Goal: Use online tool/utility: Utilize a website feature to perform a specific function

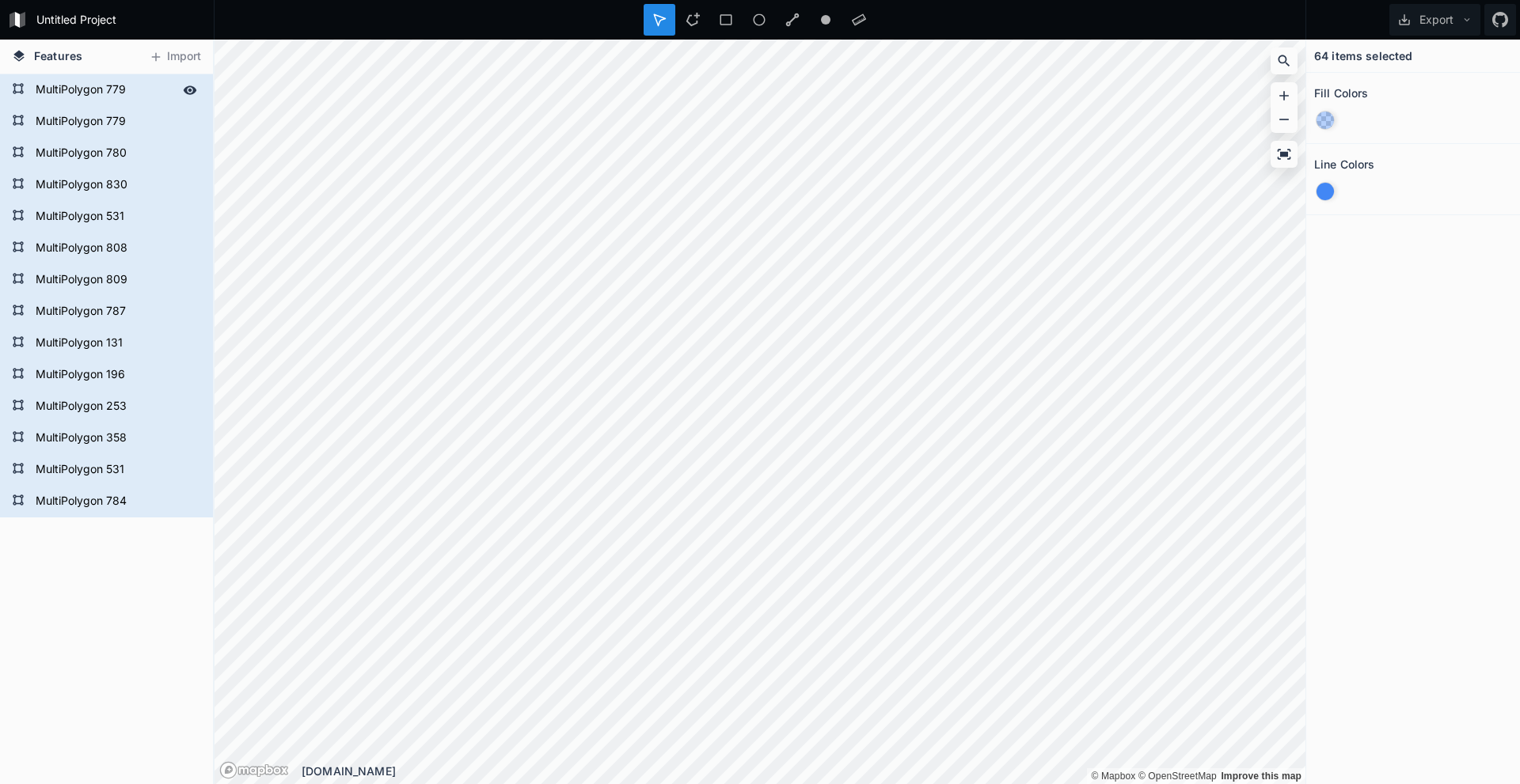
click at [72, 89] on form "MultiPolygon 779" at bounding box center [105, 89] width 148 height 24
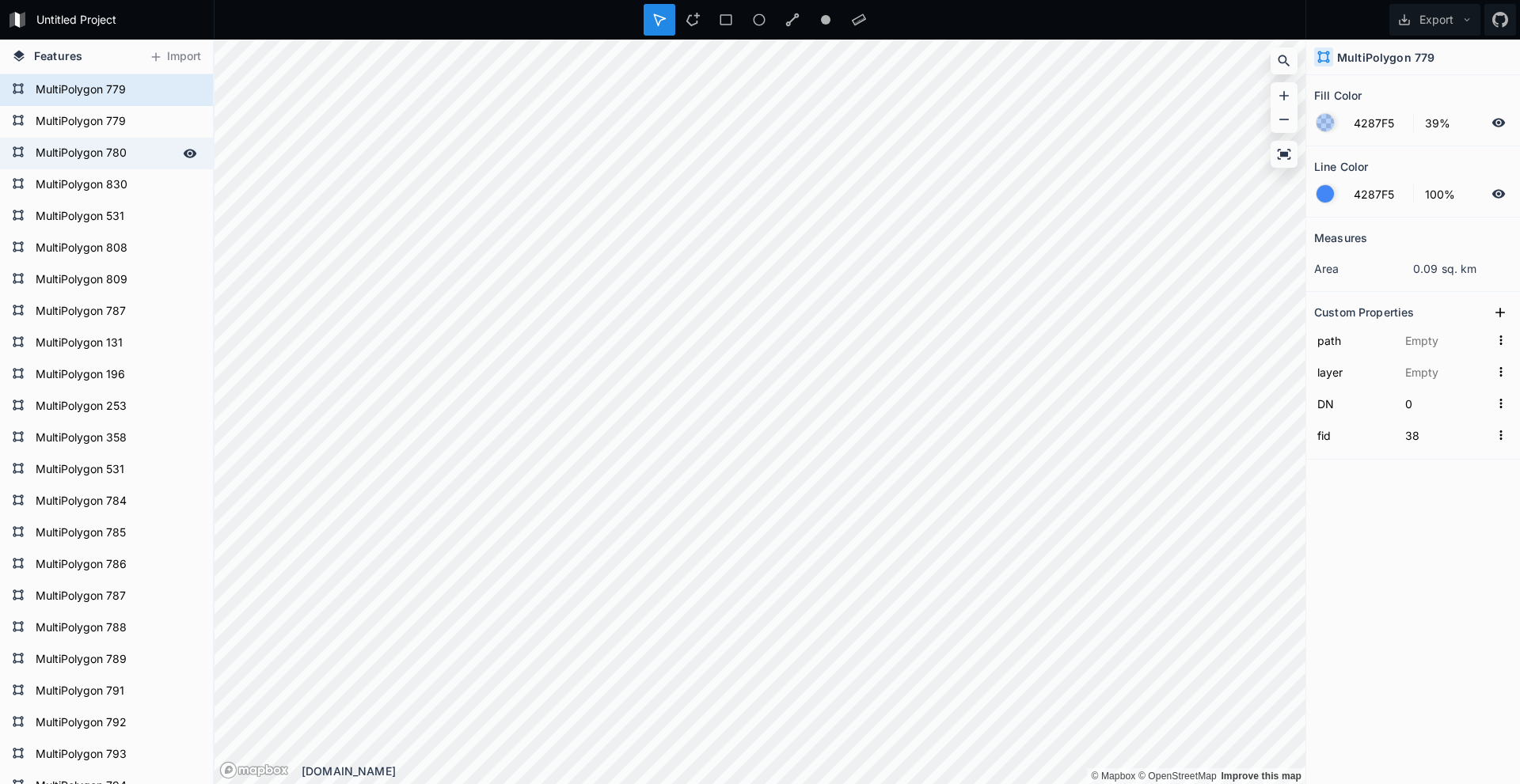
click at [85, 161] on form "MultiPolygon 780" at bounding box center [105, 153] width 148 height 24
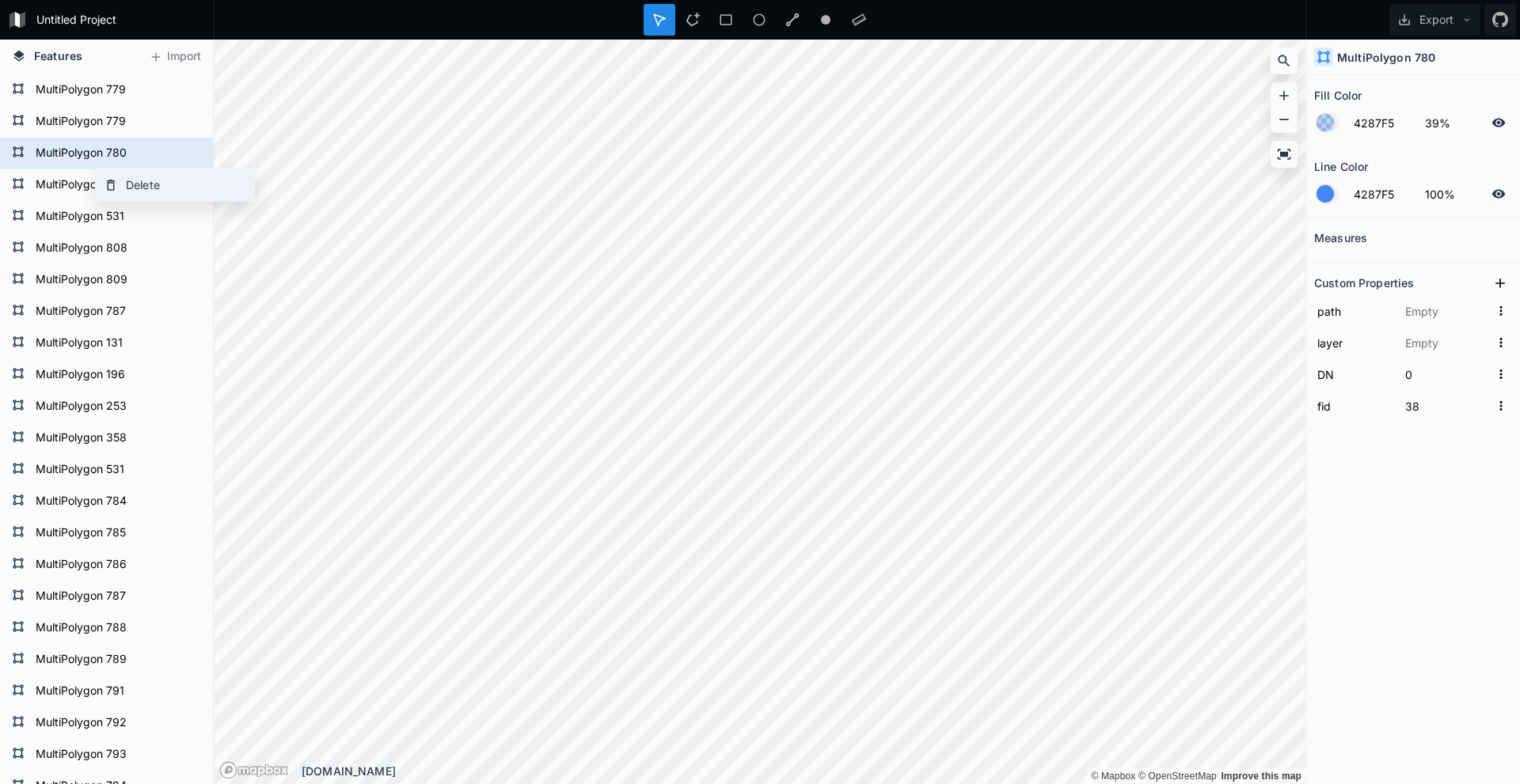
click at [138, 182] on div "Delete" at bounding box center [175, 184] width 159 height 33
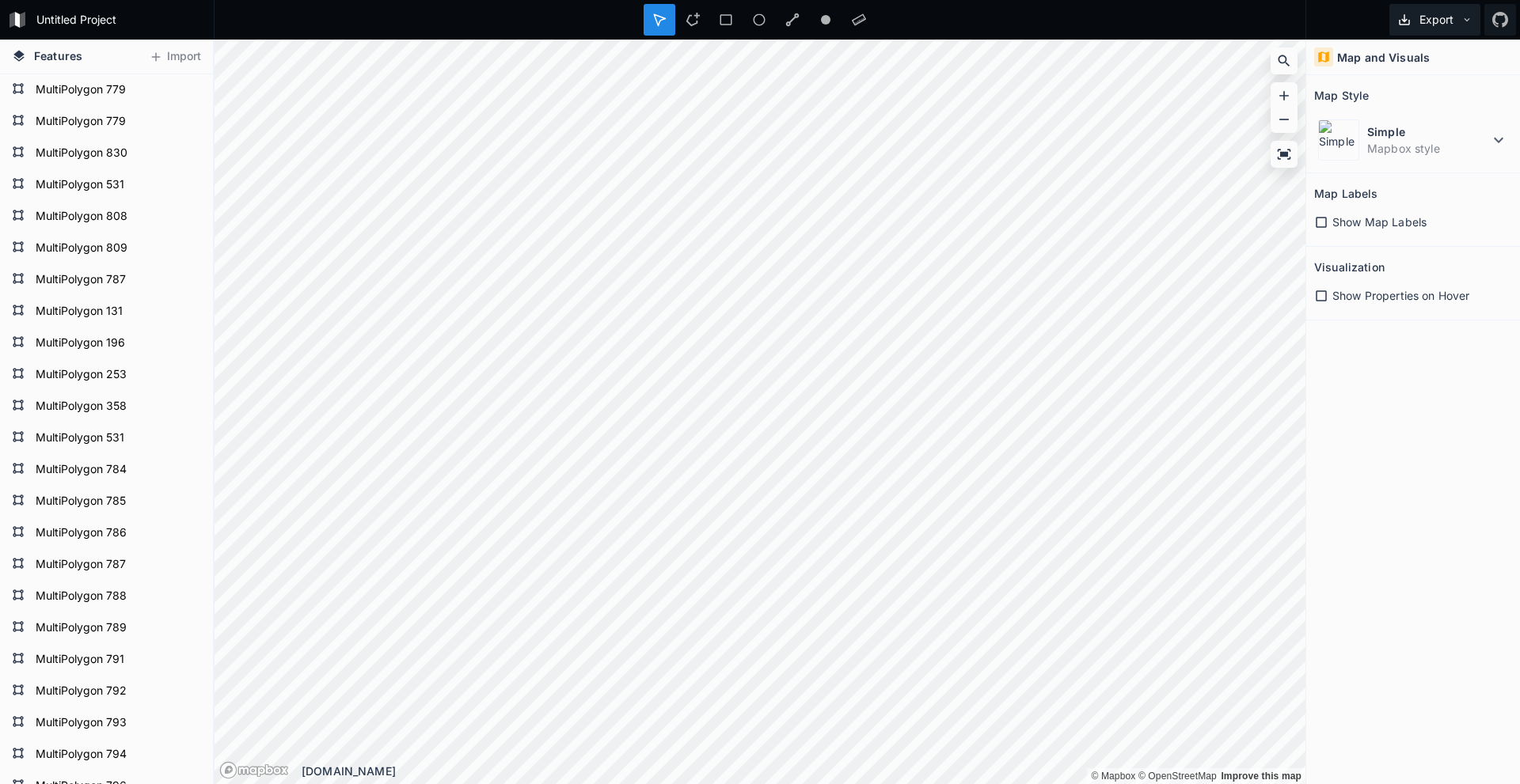
click at [427, 12] on button "Export" at bounding box center [1435, 19] width 91 height 32
click at [427, 107] on div "Export as .geojson" at bounding box center [1432, 123] width 159 height 33
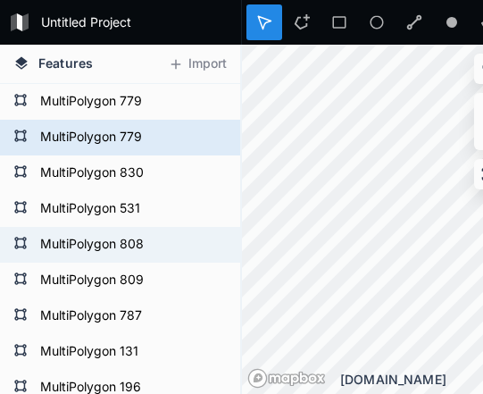
type input "MultiPolygon?crs=OGC:CRS84&field=fid:integer(0,0)&field=DN:integer(0,0)&uid={54…"
type input "Çokgenler"
type input "32"
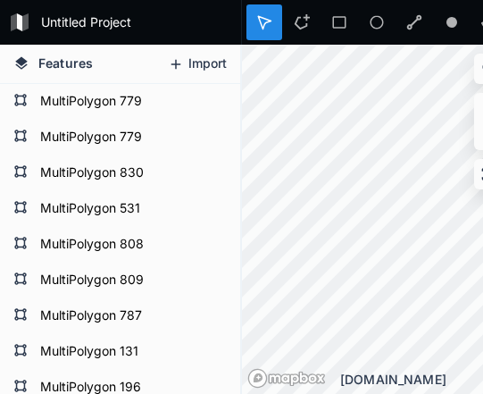
click at [205, 61] on button "Import" at bounding box center [197, 64] width 77 height 29
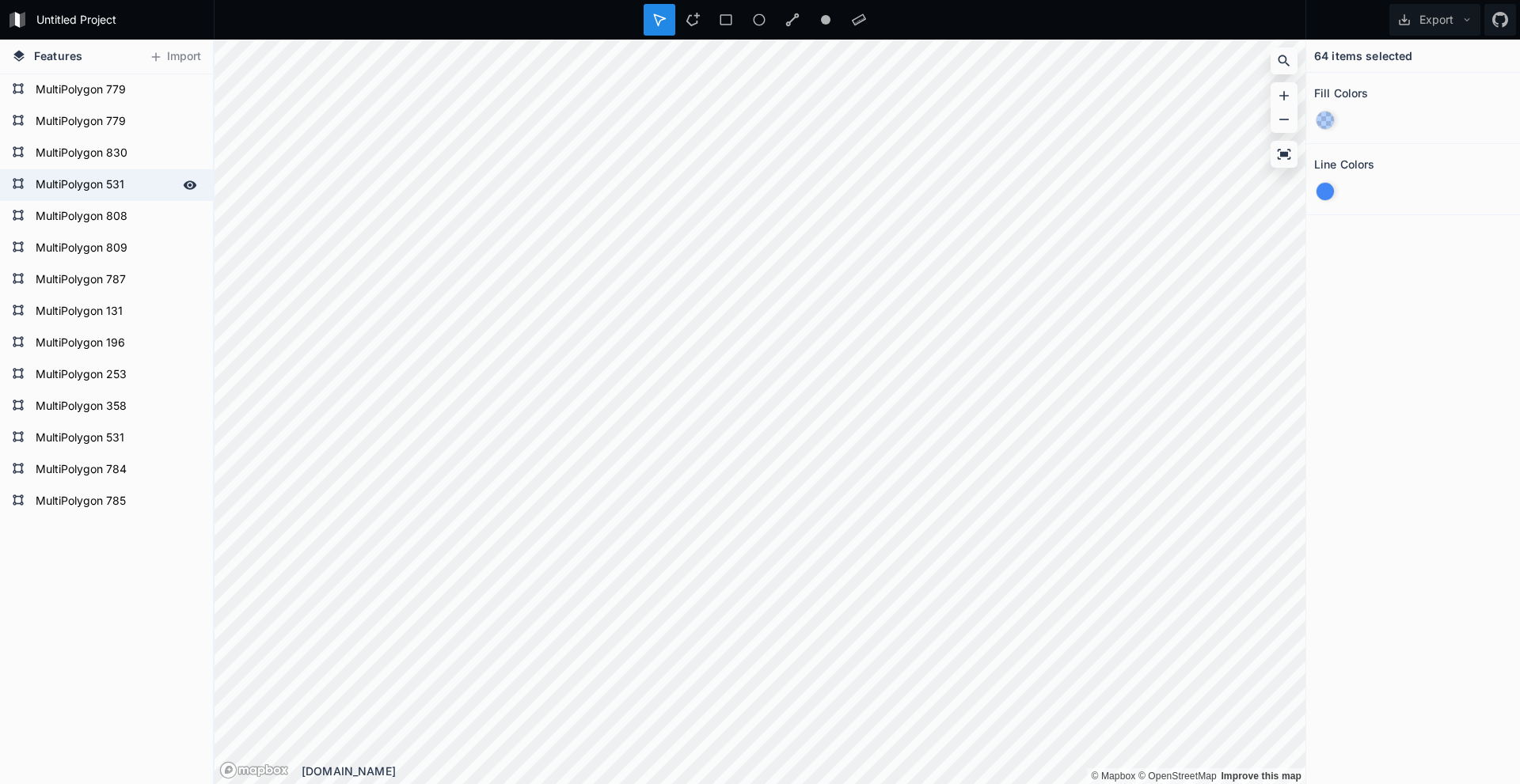
click at [129, 187] on form "MultiPolygon 531" at bounding box center [105, 185] width 148 height 24
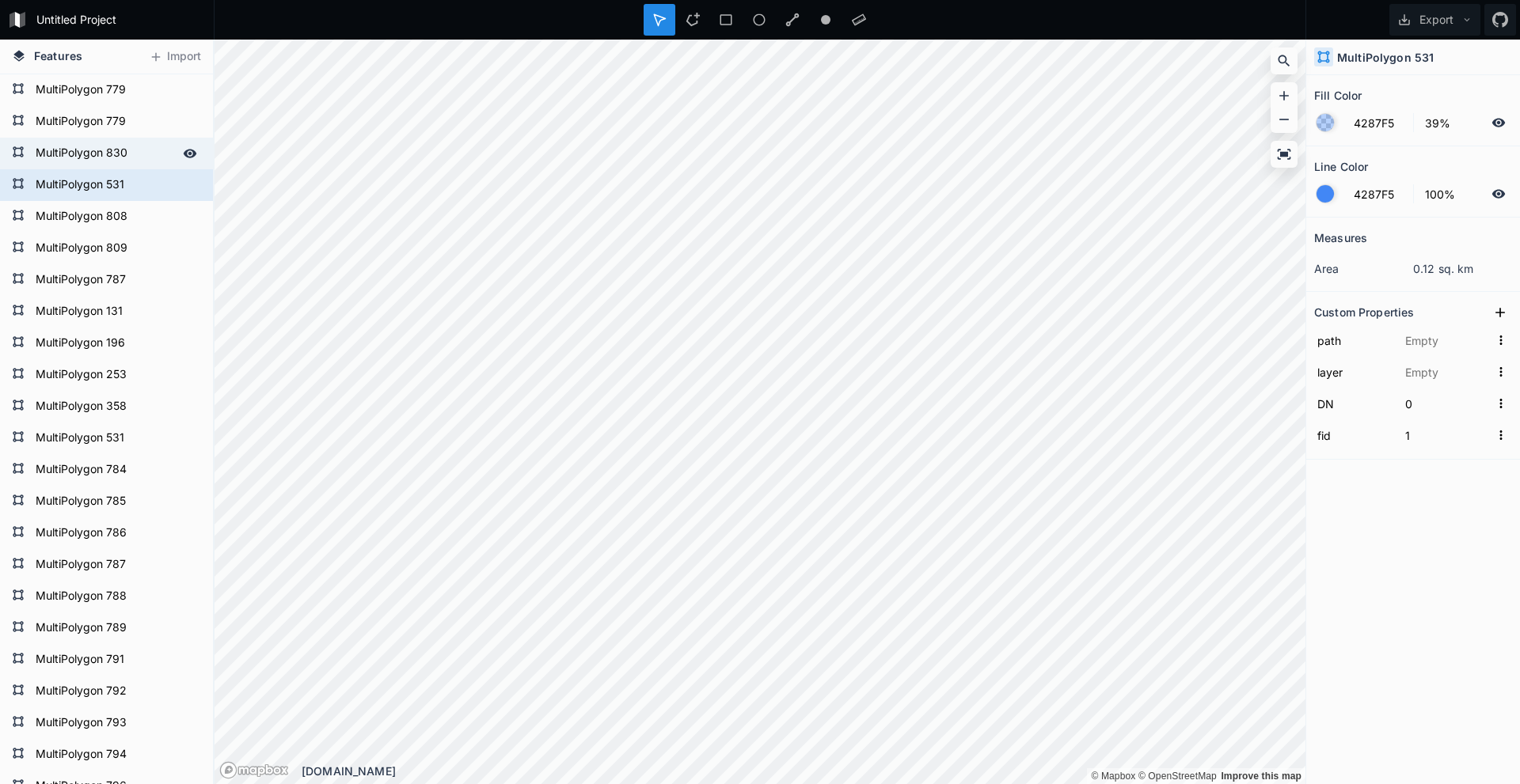
click at [92, 137] on div "MultiPolygon 830" at bounding box center [106, 153] width 213 height 32
type input "MultiPolygon?crs=OGC:CRS84&field=fid:integer(0,0)&field=DN:integer(0,0)&uid={02…"
type input "Çokgenler"
type input "57"
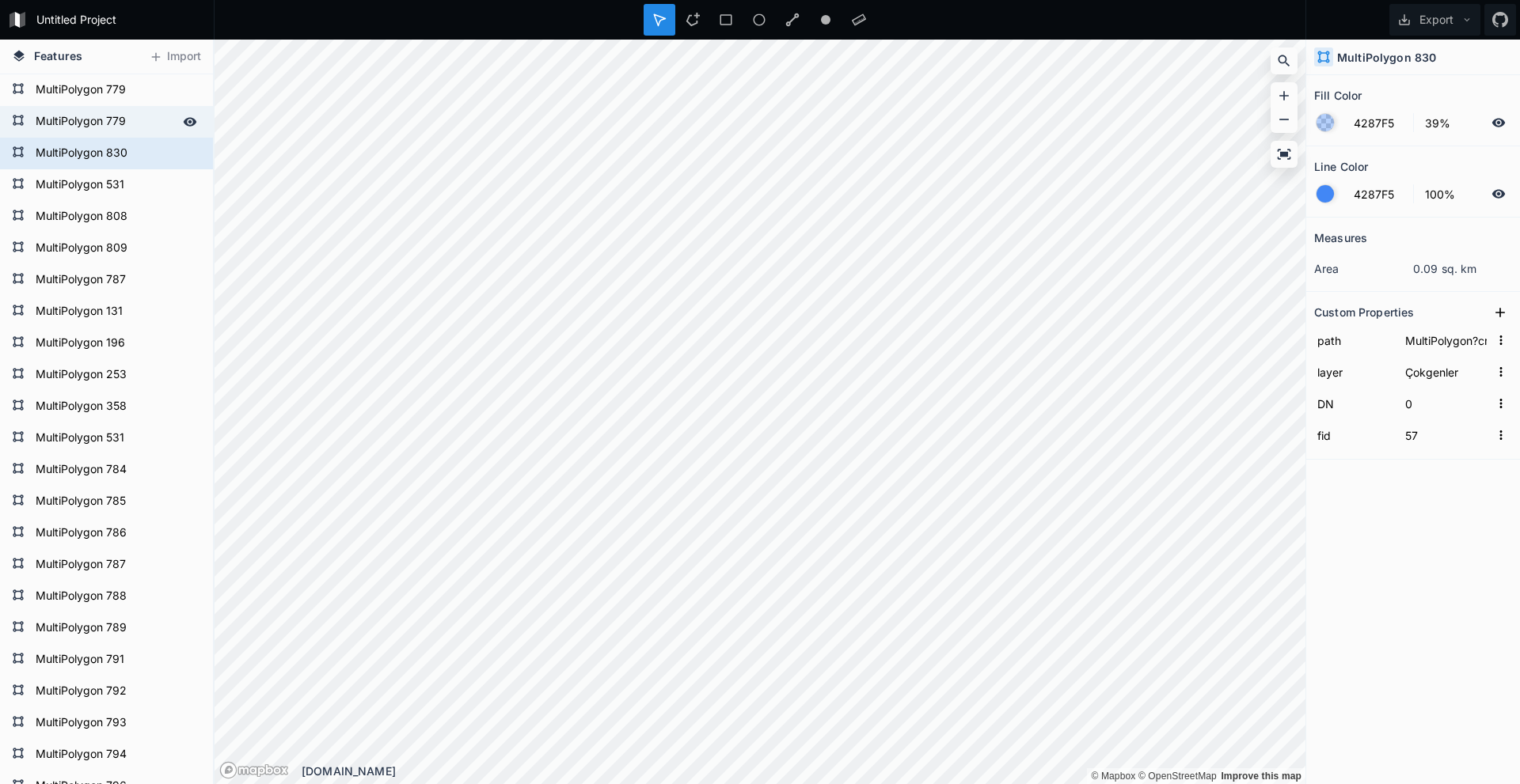
click at [92, 123] on form "MultiPolygon 779" at bounding box center [105, 121] width 148 height 24
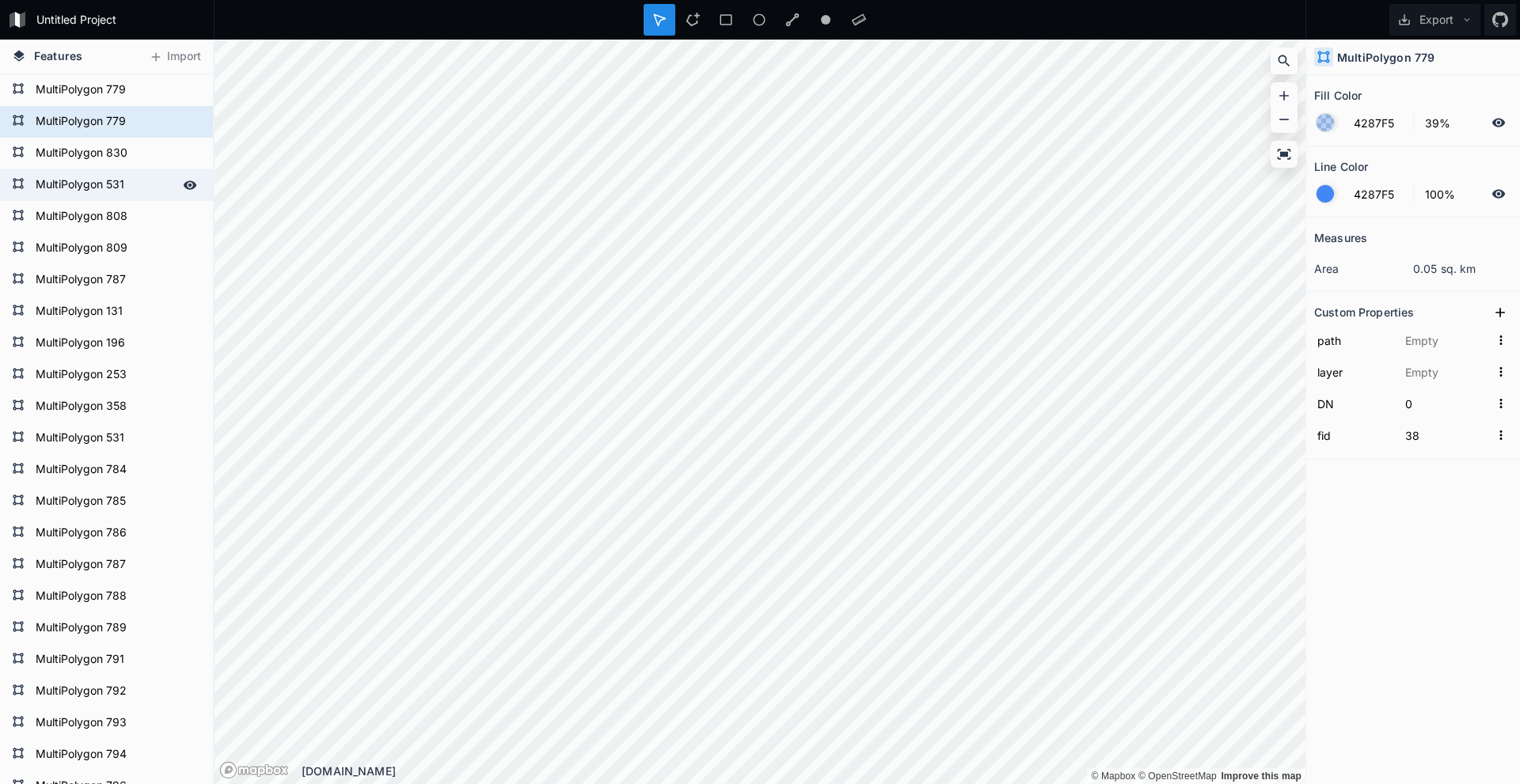
click at [98, 182] on form "MultiPolygon 531" at bounding box center [105, 185] width 148 height 24
type input "1"
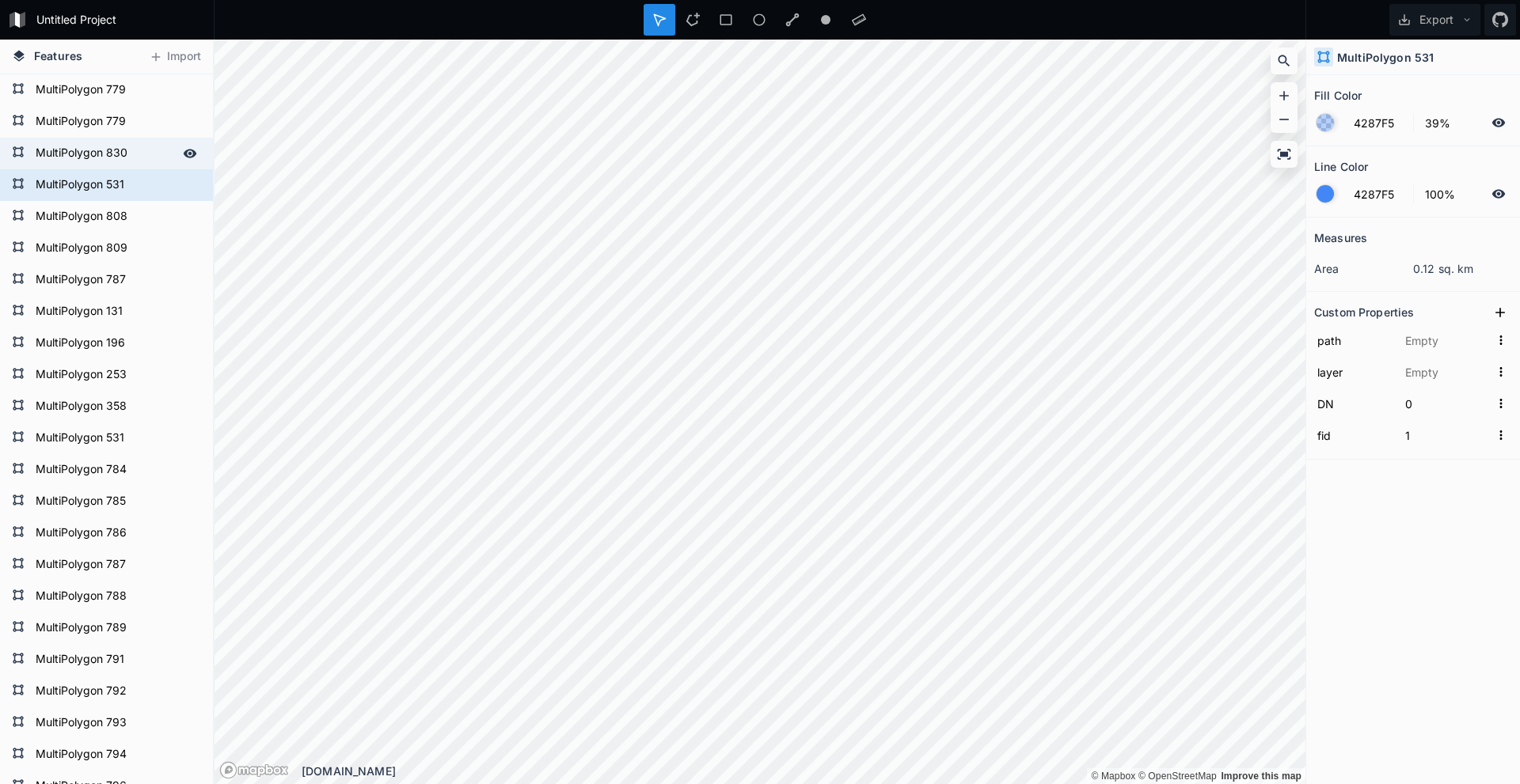
click at [78, 144] on form "MultiPolygon 830" at bounding box center [105, 153] width 148 height 24
type input "MultiPolygon?crs=OGC:CRS84&field=fid:integer(0,0)&field=DN:integer(0,0)&uid={02…"
type input "Çokgenler"
type input "57"
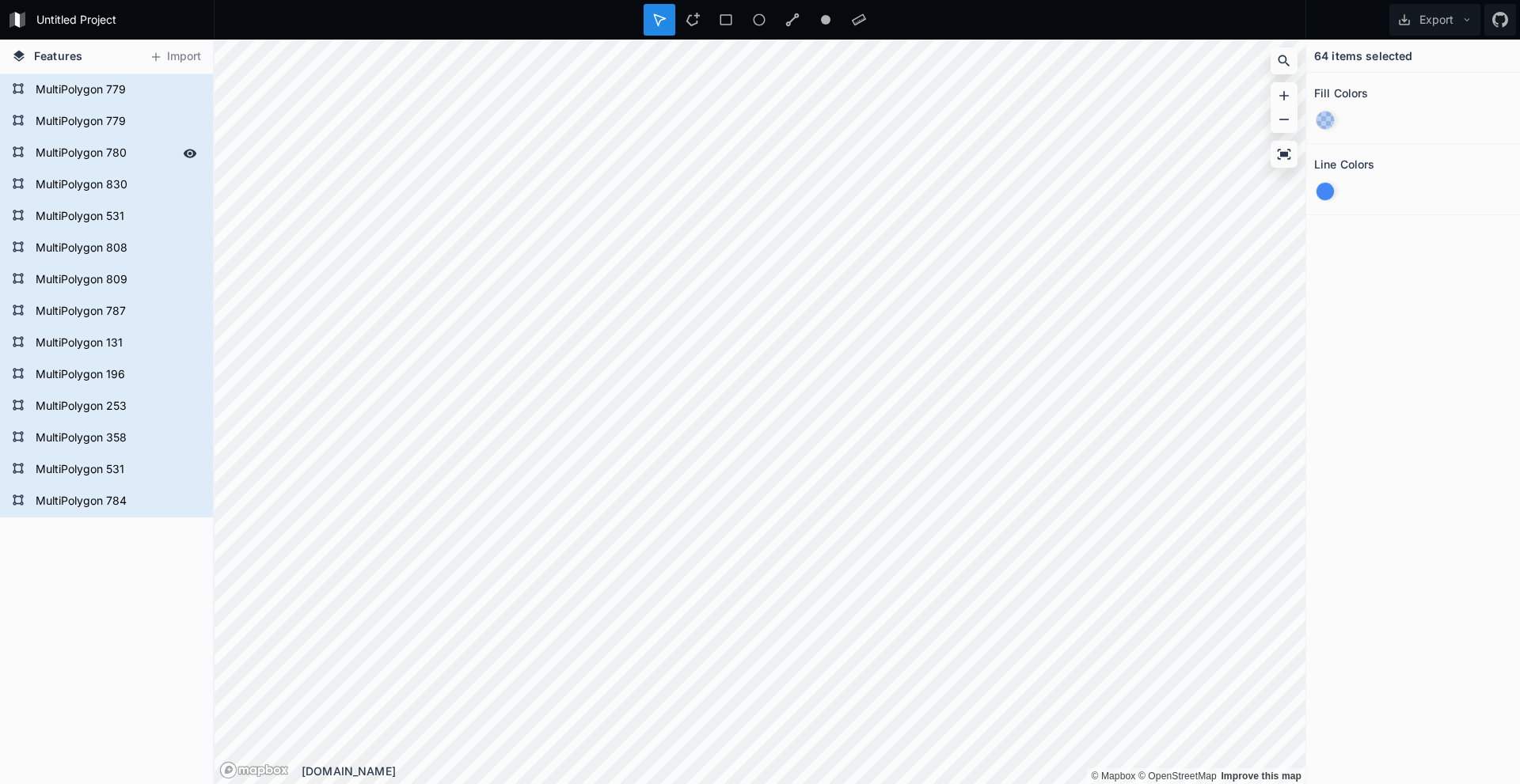
click at [137, 159] on form "MultiPolygon 780" at bounding box center [105, 153] width 148 height 24
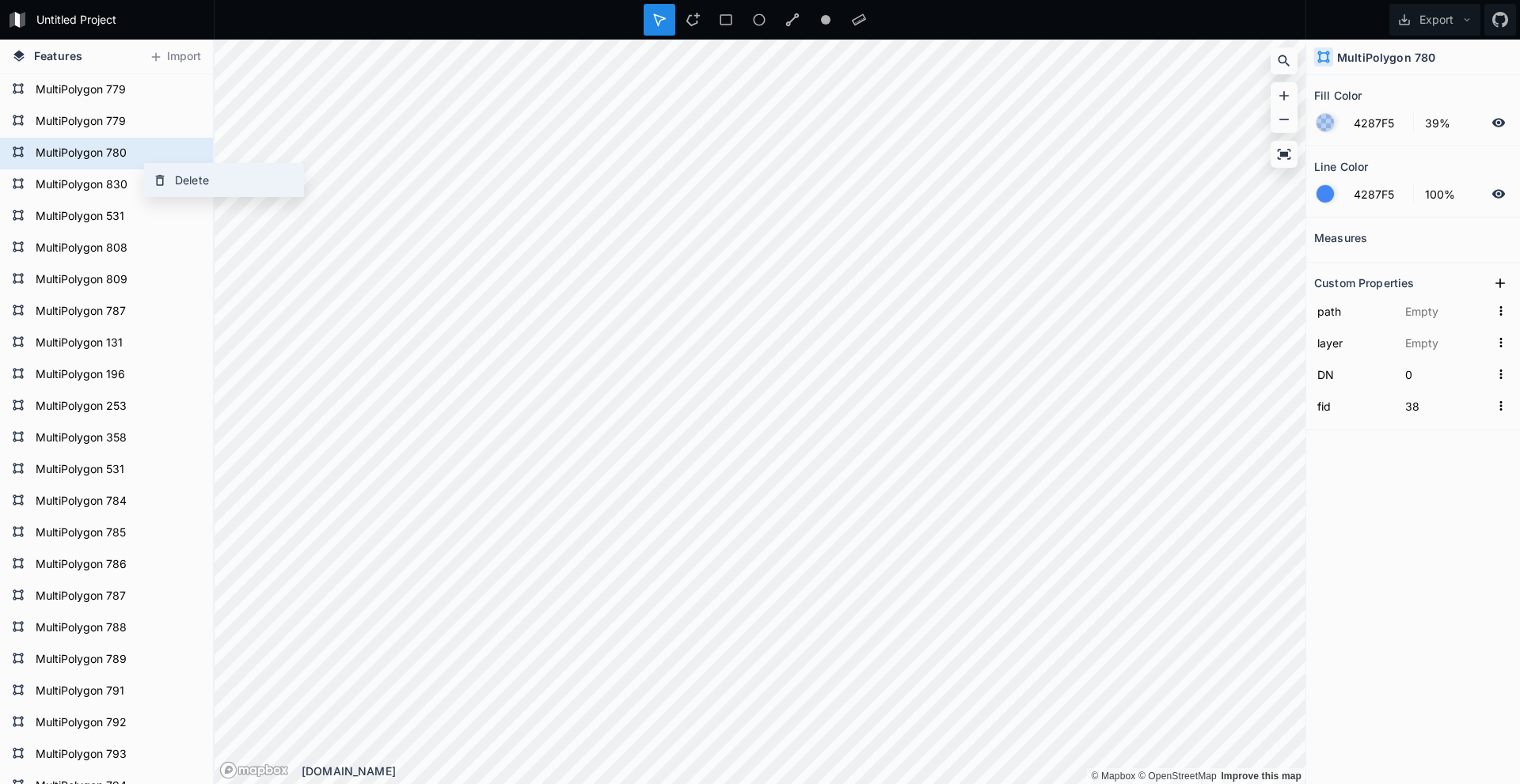
click at [214, 175] on div "Delete" at bounding box center [223, 180] width 159 height 33
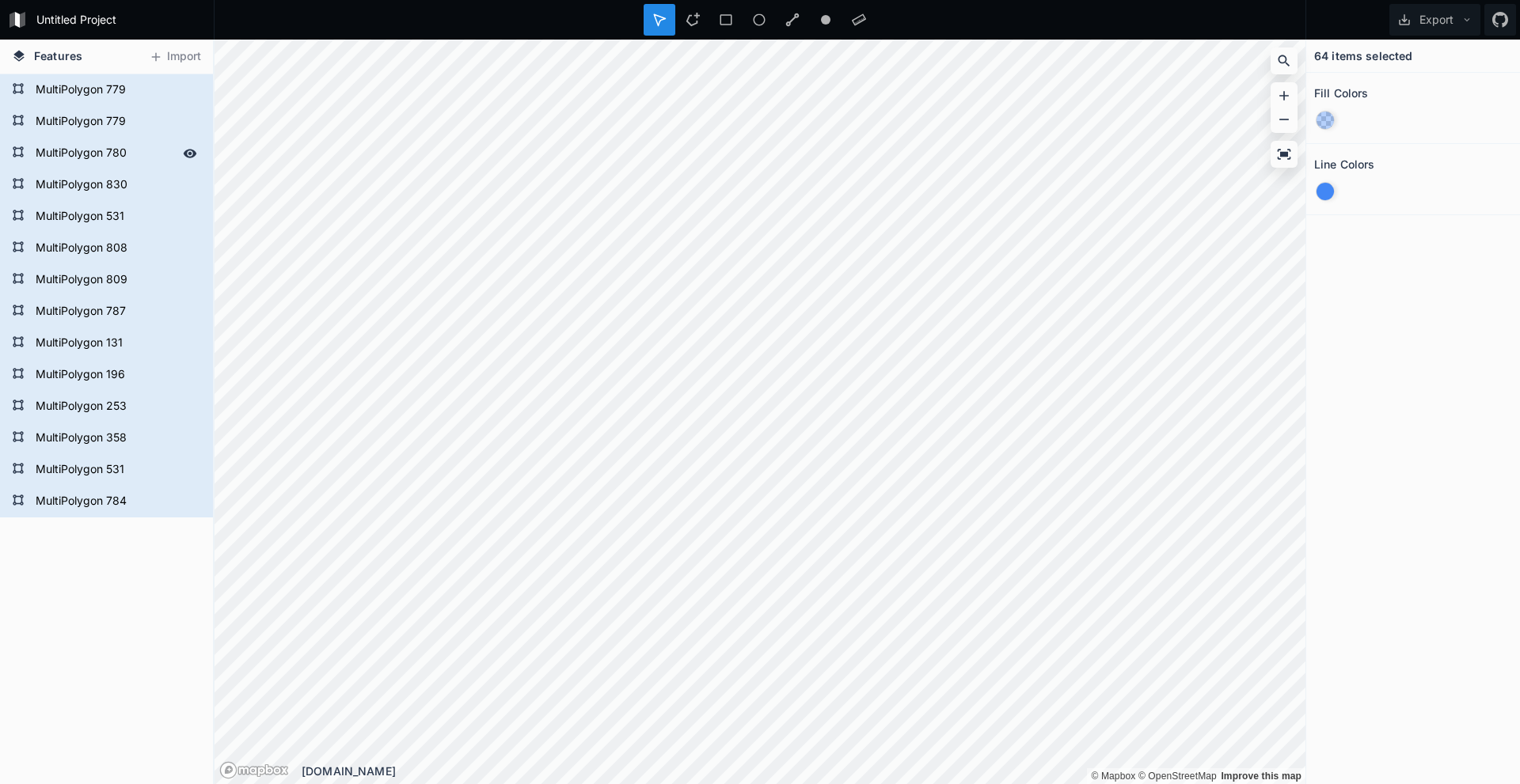
click at [129, 154] on form "MultiPolygon 780" at bounding box center [105, 153] width 148 height 24
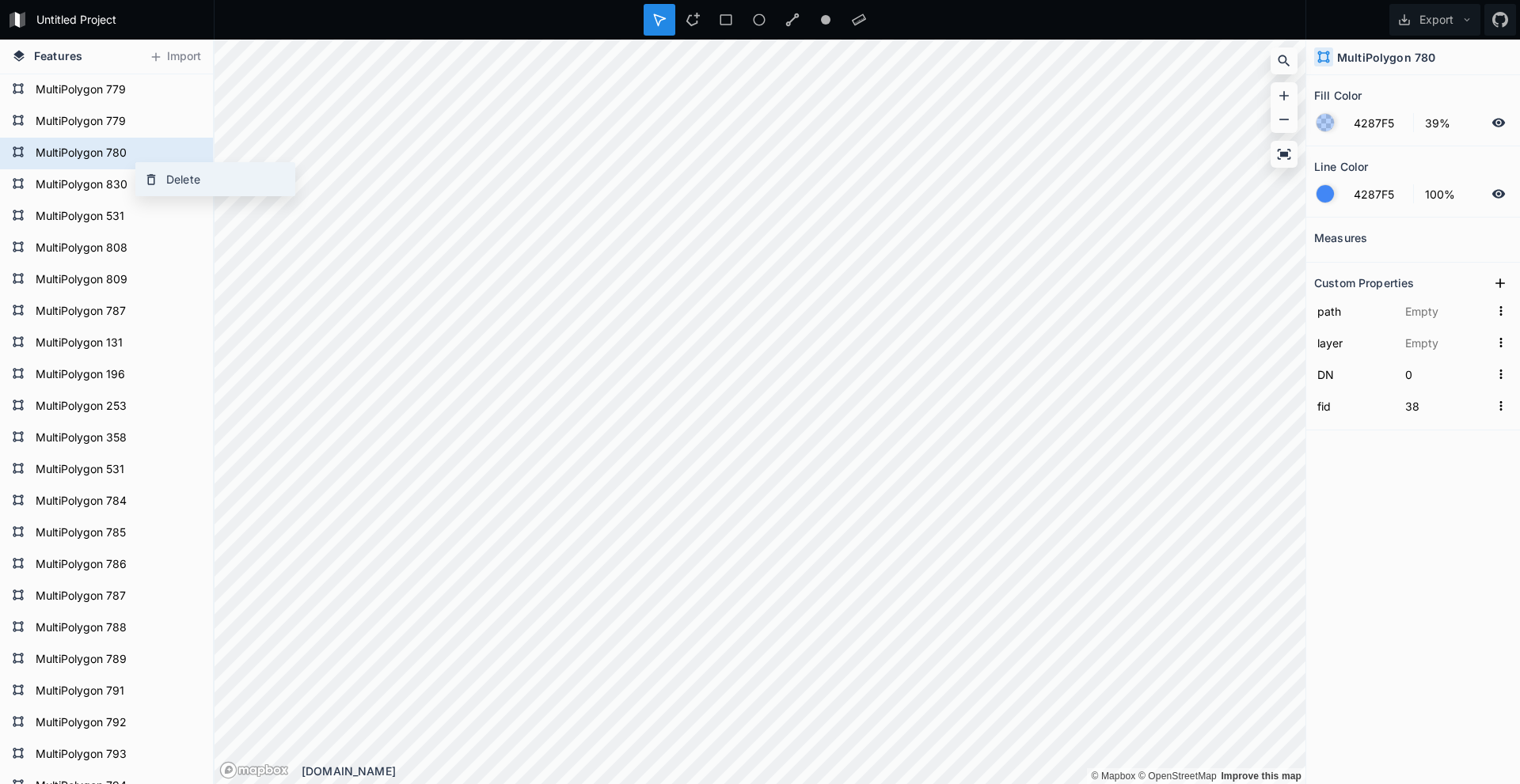
click at [248, 185] on div "Delete" at bounding box center [215, 179] width 159 height 33
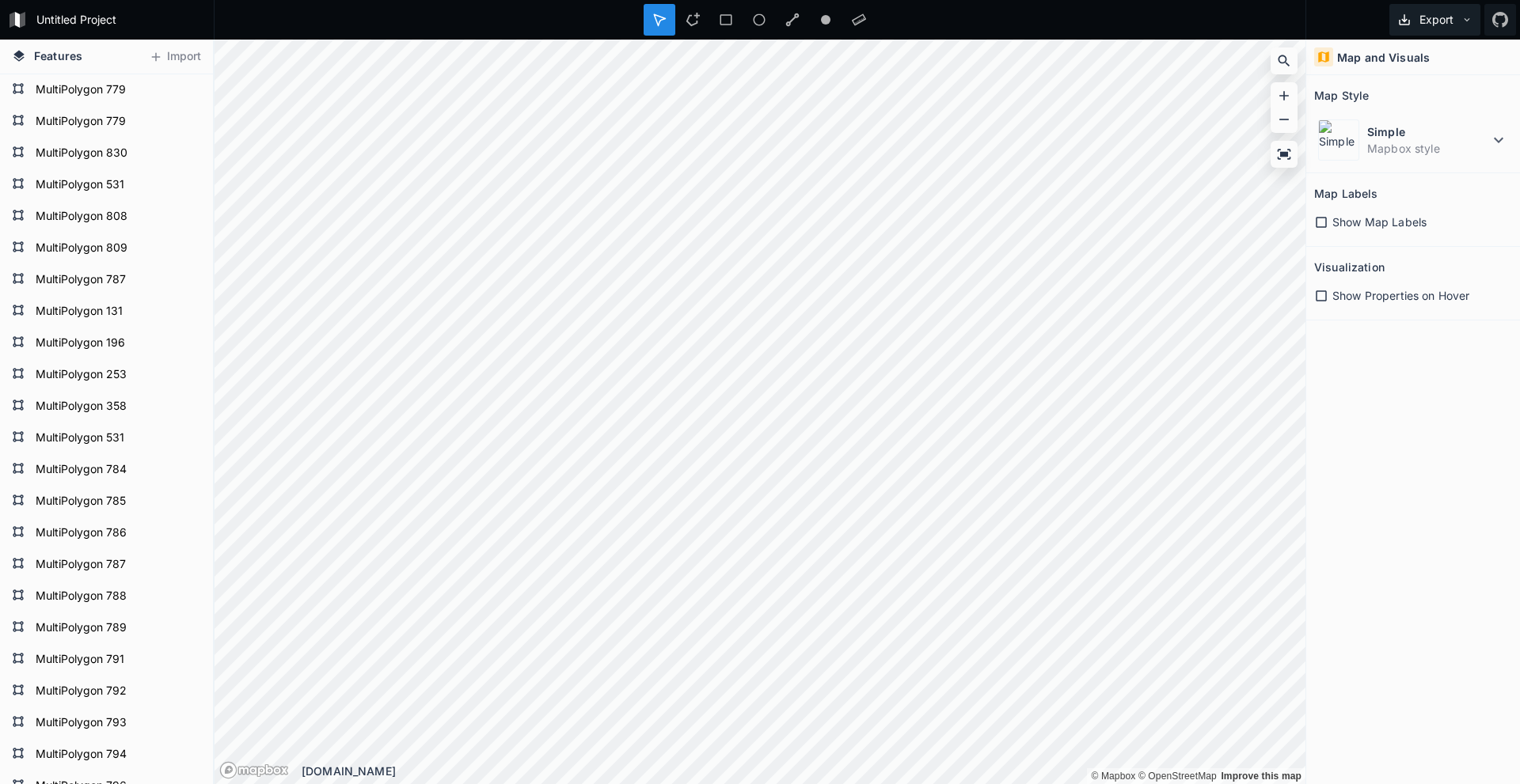
click at [1436, 12] on button "Export" at bounding box center [1435, 19] width 91 height 32
click at [1410, 107] on div "Export as .geojson" at bounding box center [1432, 123] width 159 height 33
